Goal: Information Seeking & Learning: Understand process/instructions

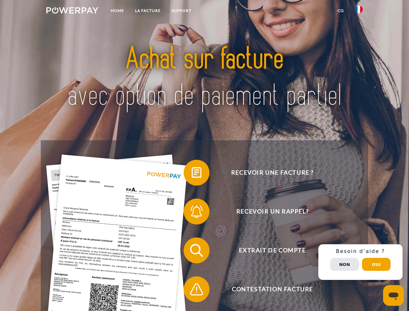
click at [72, 11] on img at bounding box center [72, 10] width 52 height 6
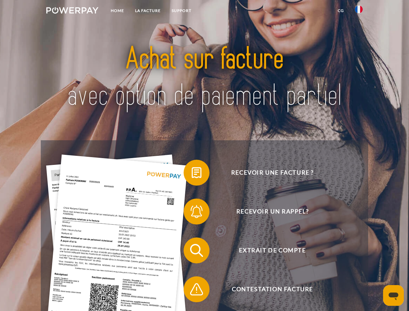
click at [359, 11] on img at bounding box center [359, 10] width 8 height 8
click at [341, 11] on link "CG" at bounding box center [340, 11] width 17 height 12
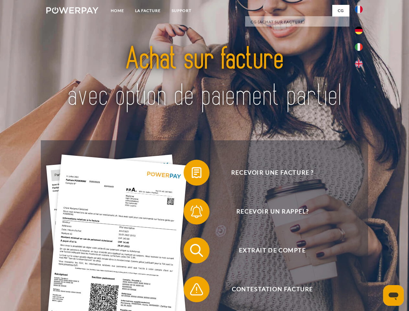
click at [192, 174] on span at bounding box center [187, 172] width 32 height 32
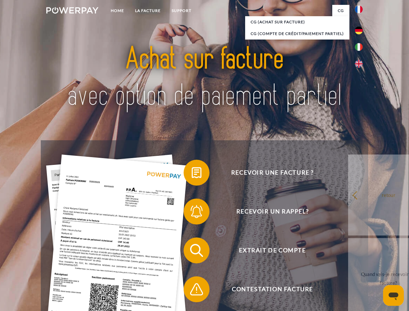
click at [192, 213] on span at bounding box center [187, 211] width 32 height 32
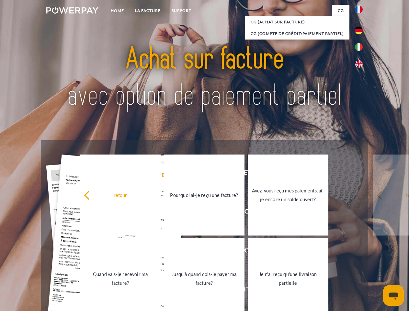
click at [192, 252] on link "Jusqu'à quand dois-je payer ma facture?" at bounding box center [204, 278] width 81 height 81
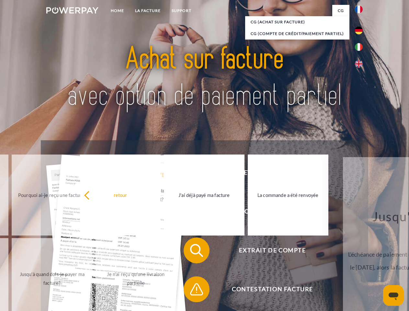
click at [192, 291] on span at bounding box center [187, 289] width 32 height 32
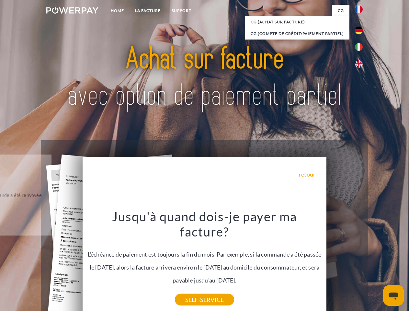
click at [360, 262] on div "Recevoir une facture ? Recevoir un rappel? Extrait de compte retour" at bounding box center [204, 269] width 327 height 259
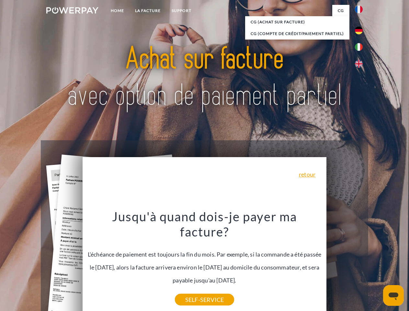
click at [345, 263] on span "Extrait de compte" at bounding box center [272, 250] width 159 height 26
click at [376, 264] on header "Home LA FACTURE Support" at bounding box center [204, 223] width 409 height 447
